Goal: Navigation & Orientation: Find specific page/section

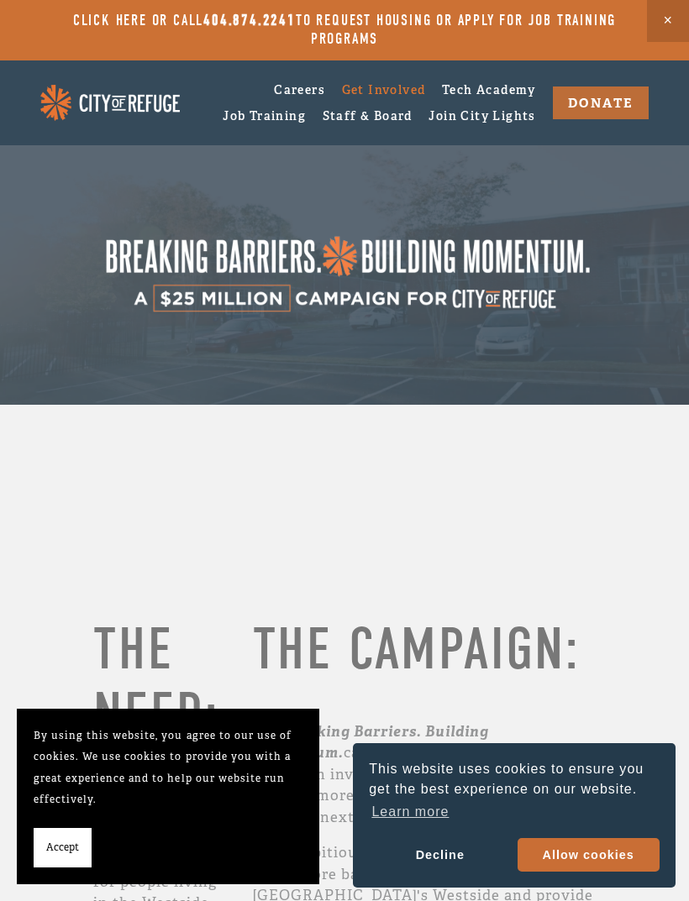
click at [660, 21] on span "Close Announcement" at bounding box center [668, 21] width 42 height 42
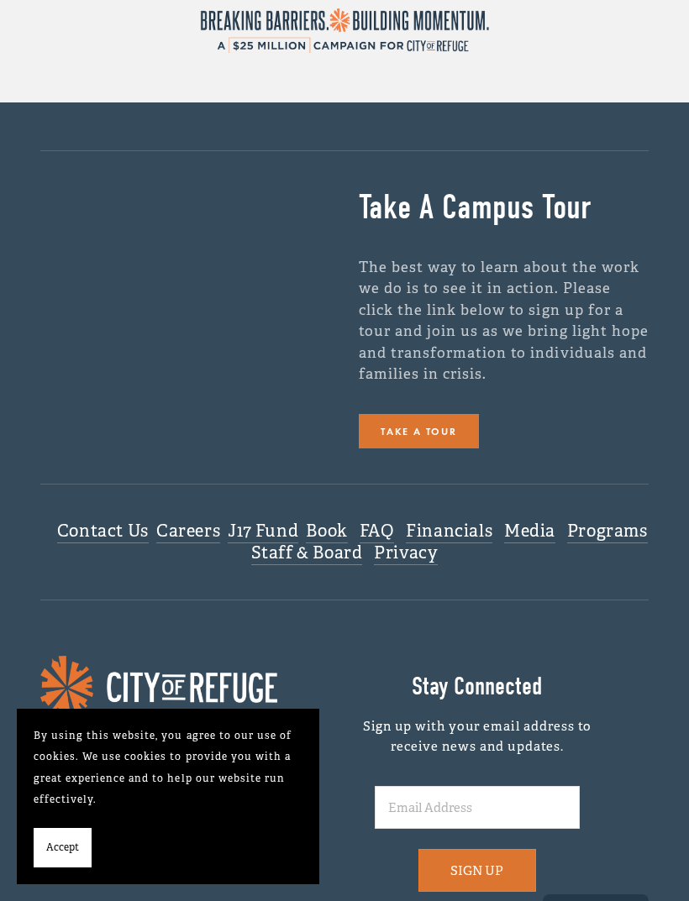
scroll to position [4971, 0]
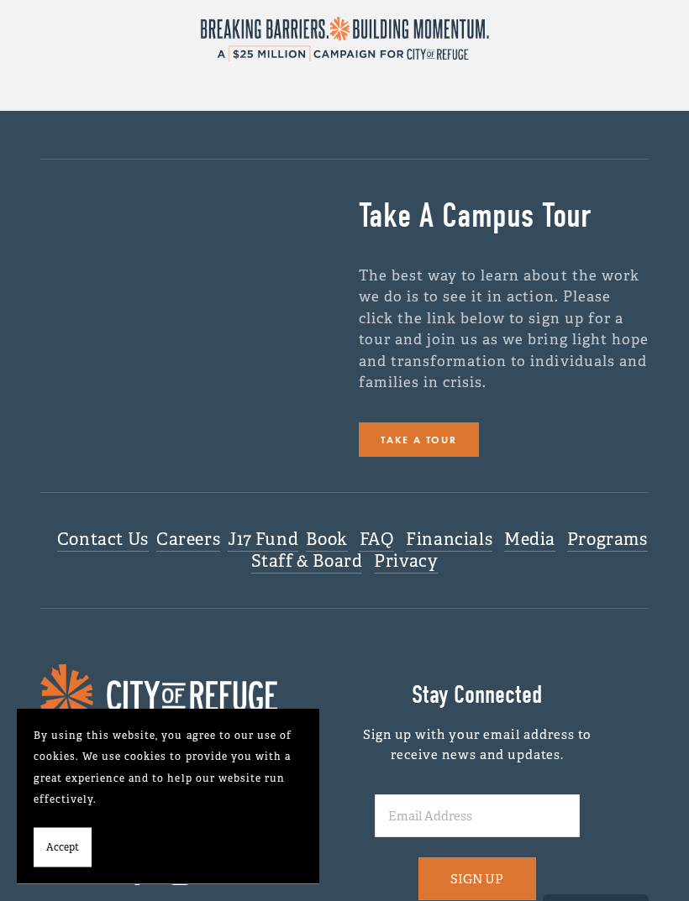
click at [555, 530] on link "Media" at bounding box center [529, 541] width 51 height 23
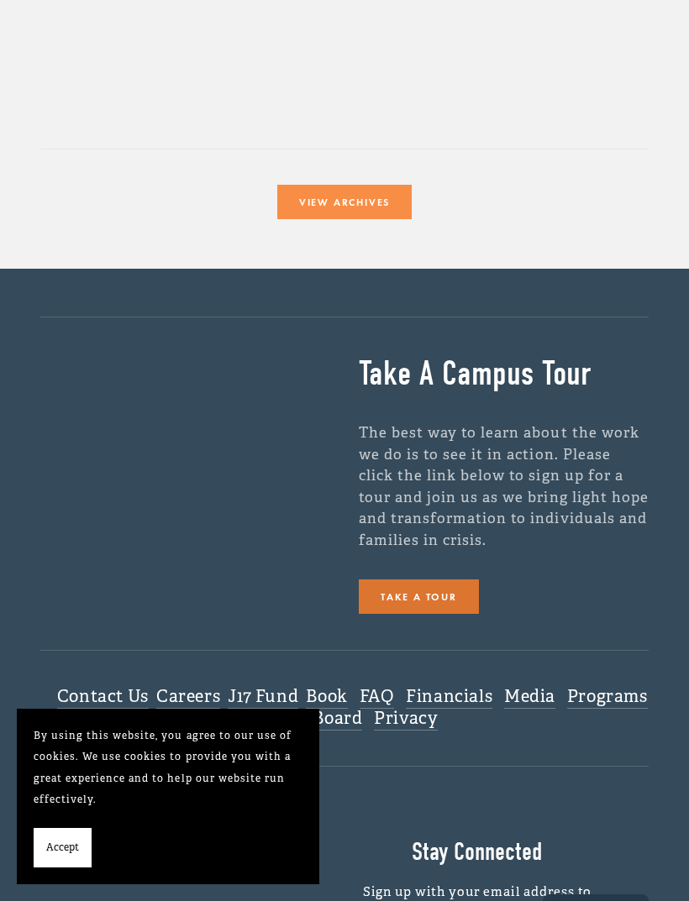
scroll to position [732, 0]
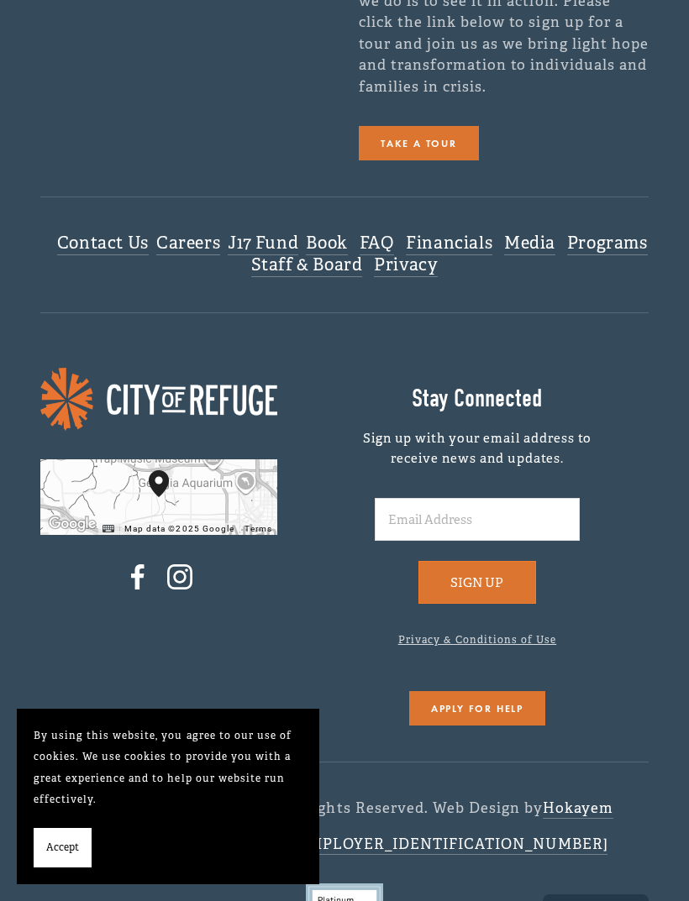
click at [395, 247] on link "FAQ" at bounding box center [376, 244] width 35 height 23
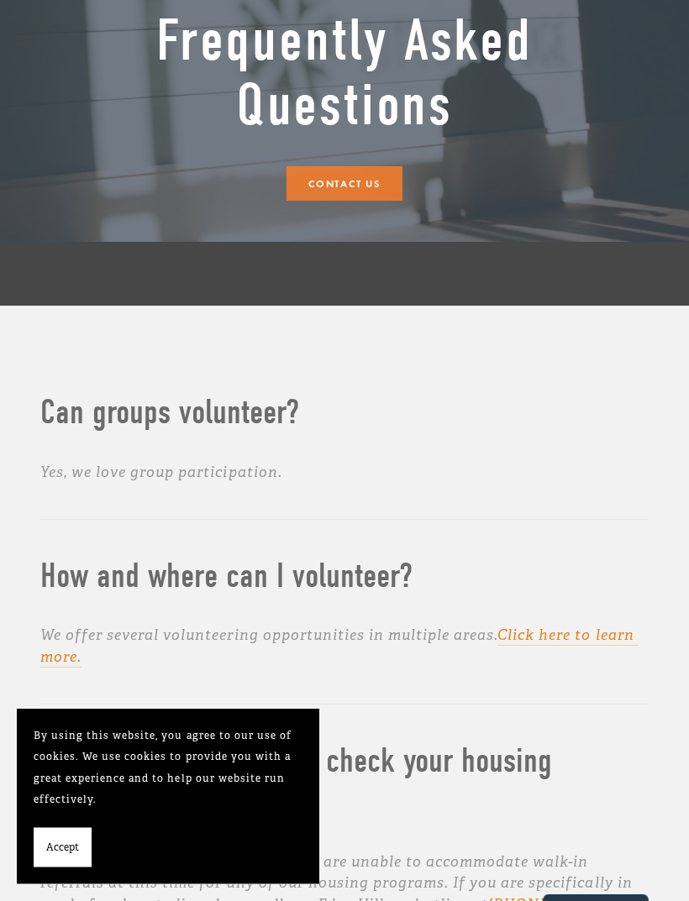
scroll to position [180, 0]
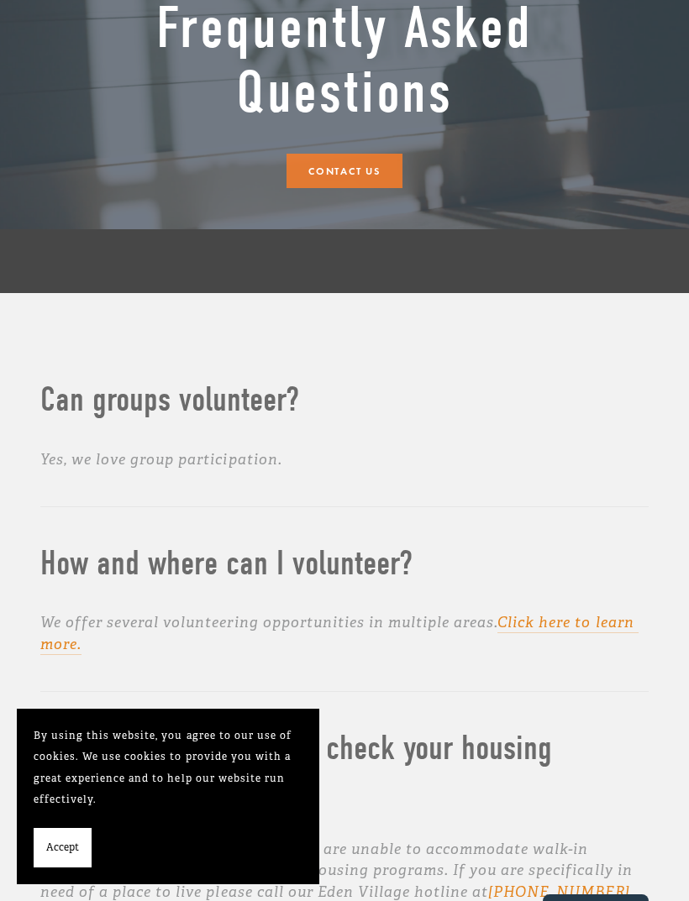
click at [60, 868] on button "Accept" at bounding box center [63, 848] width 58 height 40
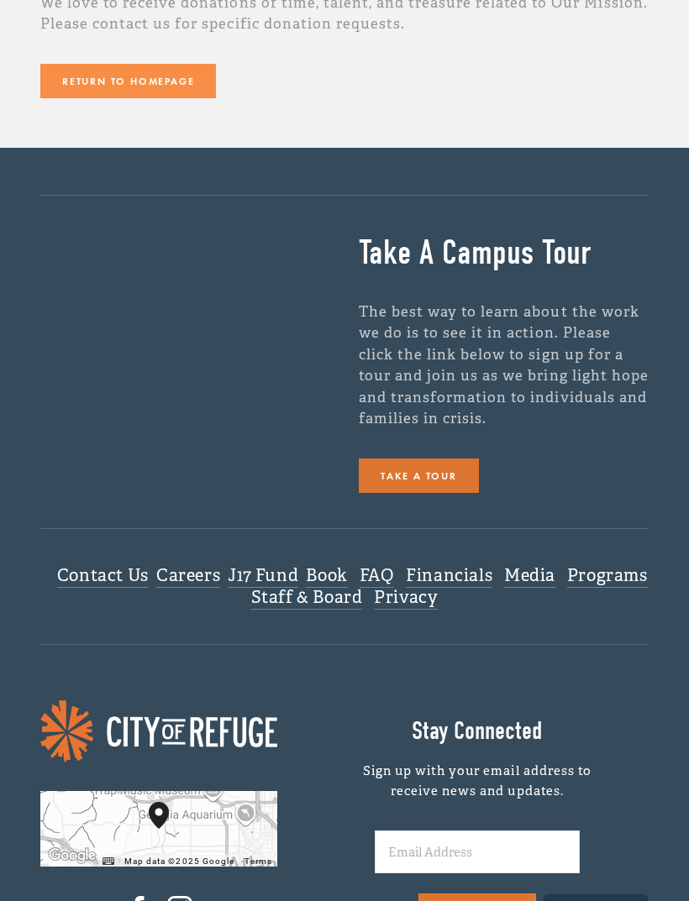
scroll to position [1940, 0]
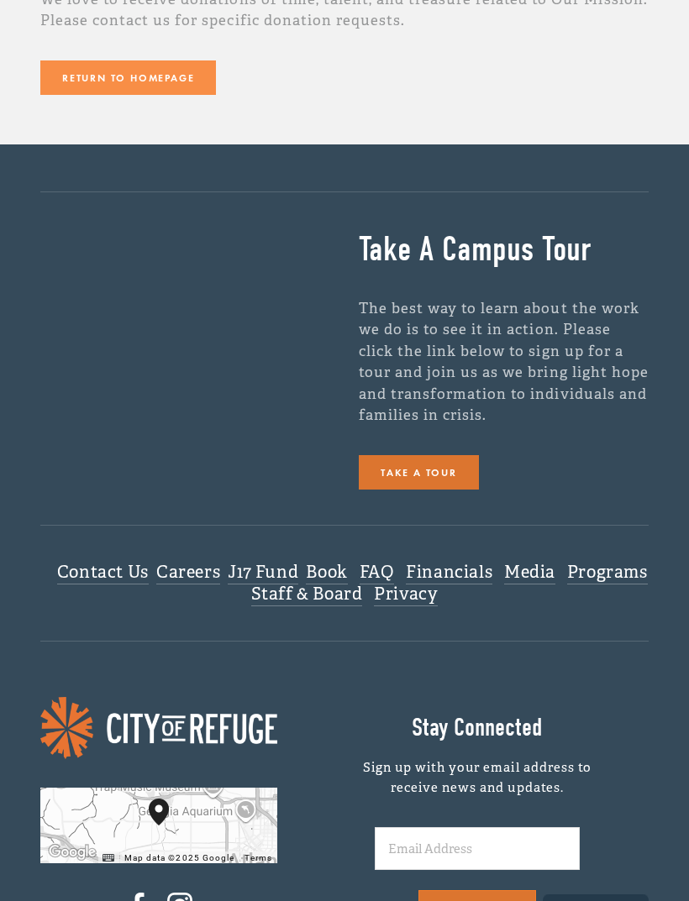
click at [438, 585] on link "Privacy" at bounding box center [406, 596] width 64 height 23
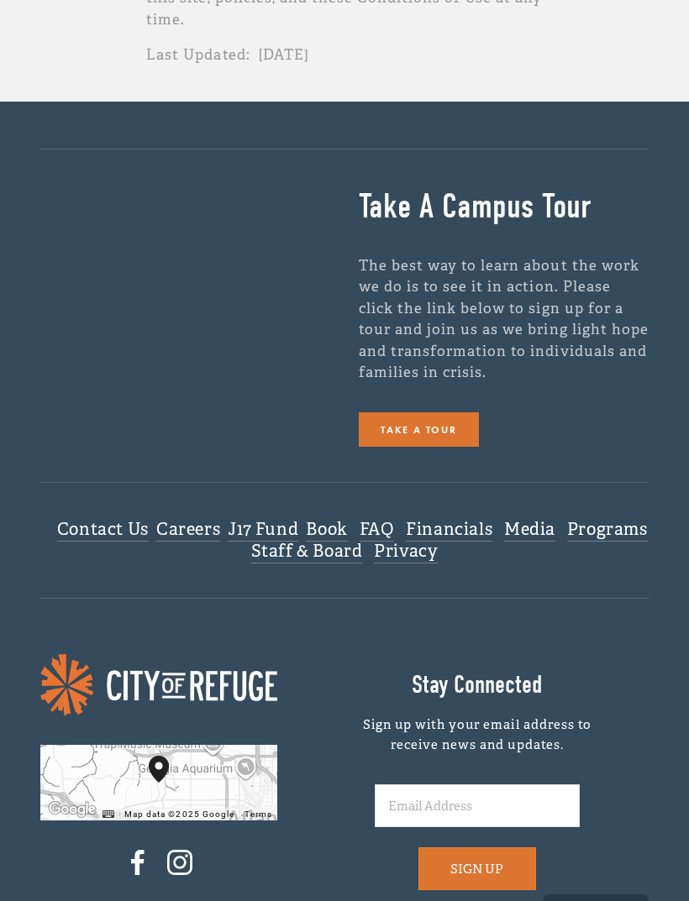
scroll to position [5550, 0]
click at [555, 519] on link "Media" at bounding box center [529, 530] width 51 height 23
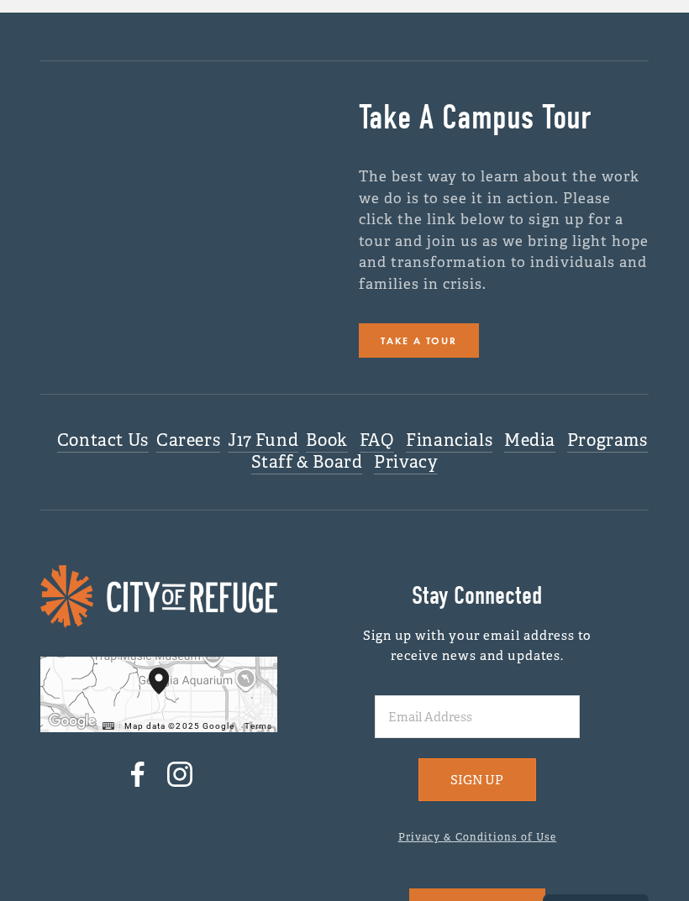
scroll to position [537, 0]
